Goal: Information Seeking & Learning: Learn about a topic

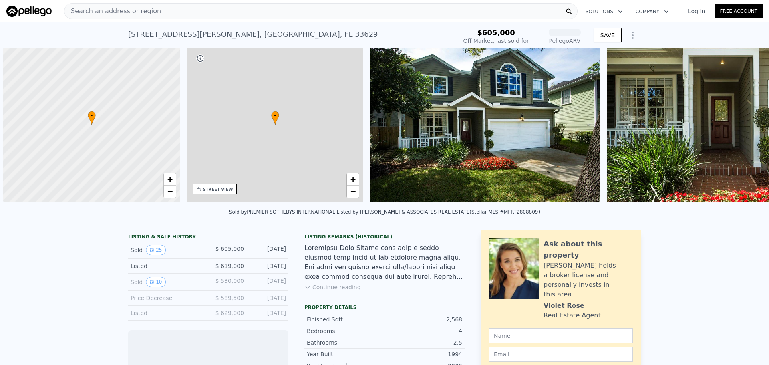
scroll to position [0, 3]
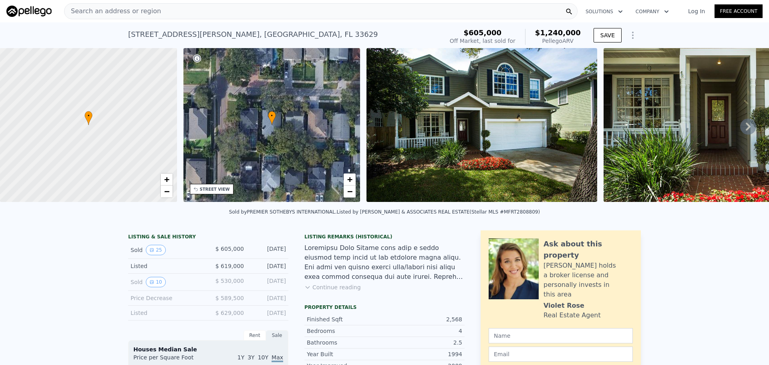
click at [746, 127] on icon at bounding box center [748, 127] width 5 height 8
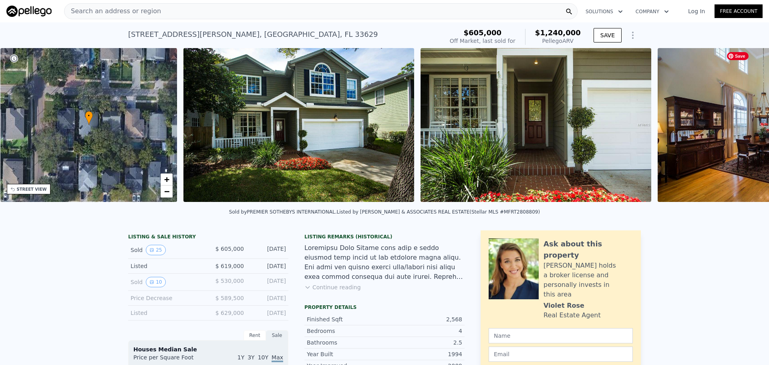
scroll to position [0, 187]
click at [741, 127] on img at bounding box center [773, 125] width 231 height 154
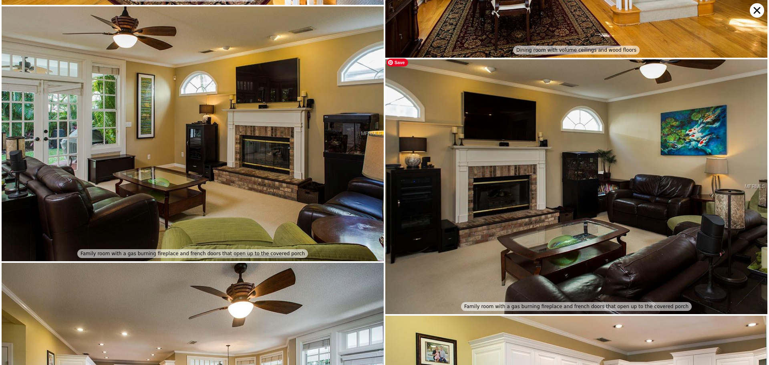
scroll to position [764, 0]
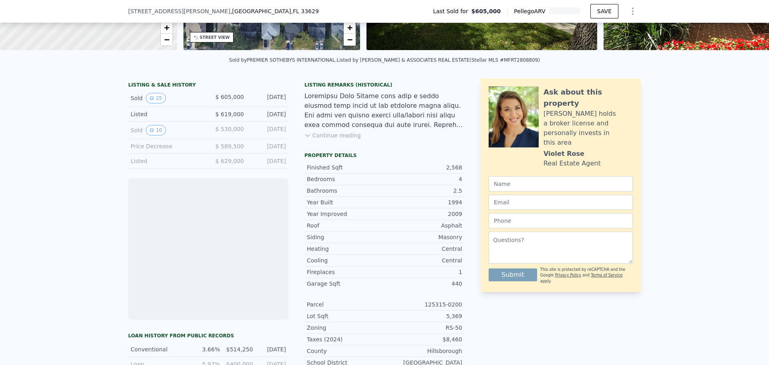
scroll to position [157, 0]
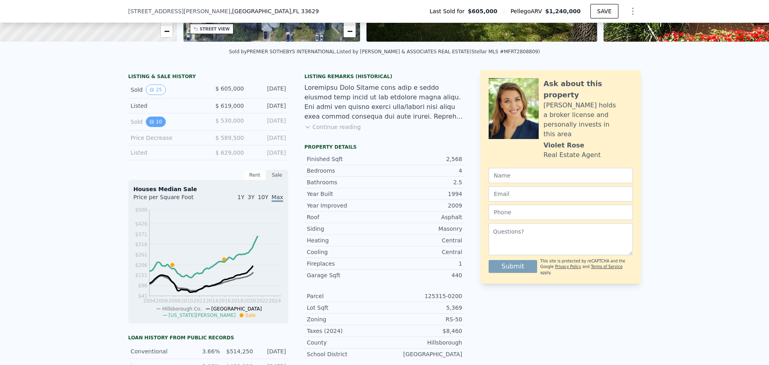
click at [154, 127] on button "10" at bounding box center [156, 122] width 20 height 10
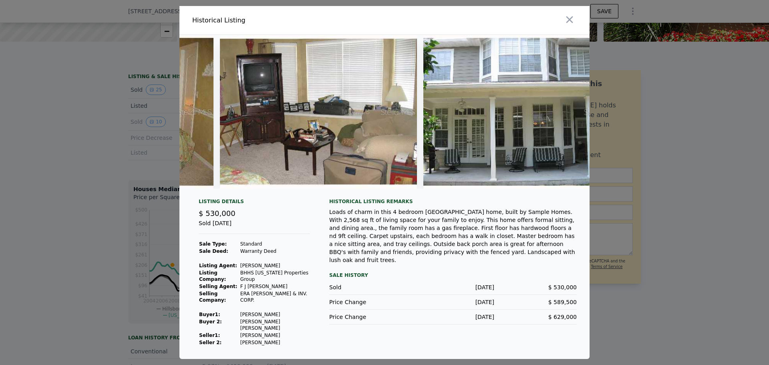
scroll to position [0, 1636]
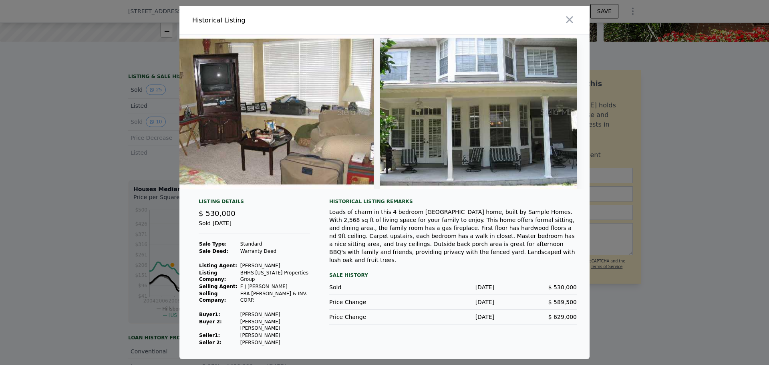
click at [571, 19] on icon "button" at bounding box center [570, 19] width 7 height 7
